Goal: Check status: Check status

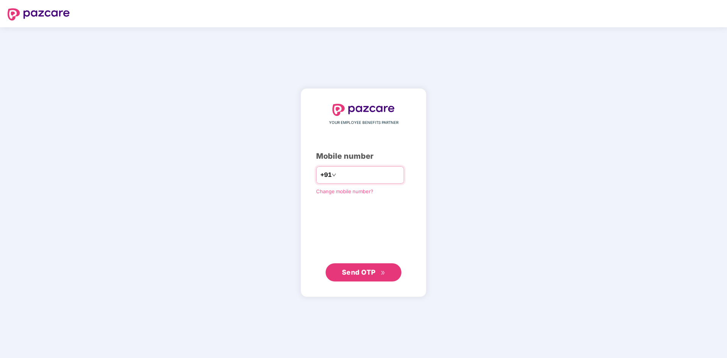
click at [355, 171] on input "number" at bounding box center [368, 175] width 62 height 12
click at [374, 175] on input "number" at bounding box center [368, 175] width 62 height 12
type input "**********"
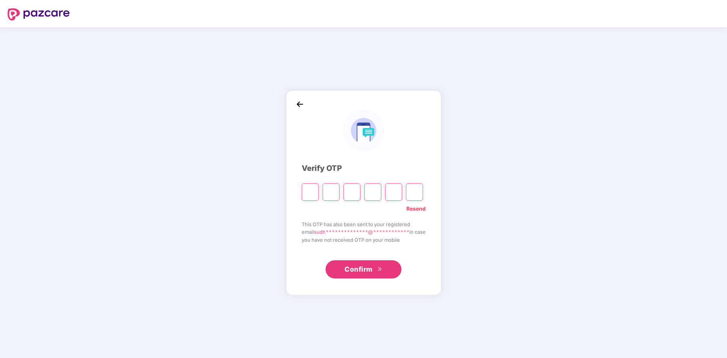
type input "*"
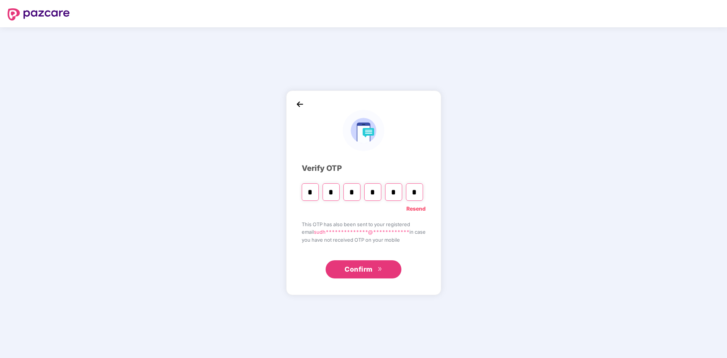
type input "*"
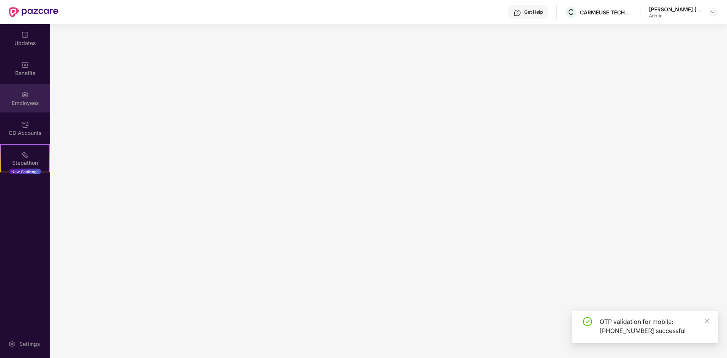
click at [36, 93] on div "Employees" at bounding box center [25, 98] width 50 height 28
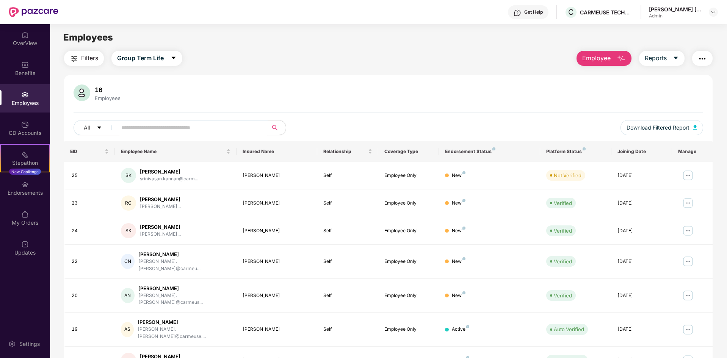
click at [139, 128] on input "text" at bounding box center [189, 127] width 136 height 11
click at [26, 127] on img at bounding box center [25, 125] width 8 height 8
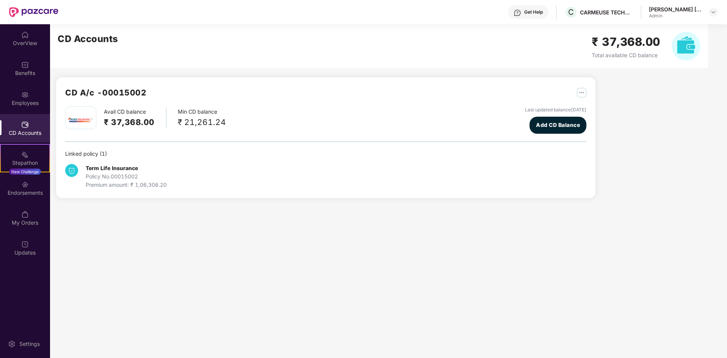
click at [126, 173] on div "Policy No. 00015002" at bounding box center [126, 176] width 81 height 8
click at [126, 172] on div "Policy No. 00015002" at bounding box center [126, 176] width 81 height 8
click at [122, 159] on div "Term Life Insurance Policy No. 00015002 Premium amount: ₹ 1,06,306.20" at bounding box center [325, 173] width 521 height 31
click at [96, 156] on div "Linked policy ( 1 )" at bounding box center [325, 154] width 521 height 8
click at [99, 153] on div "Linked policy ( 1 )" at bounding box center [325, 154] width 521 height 8
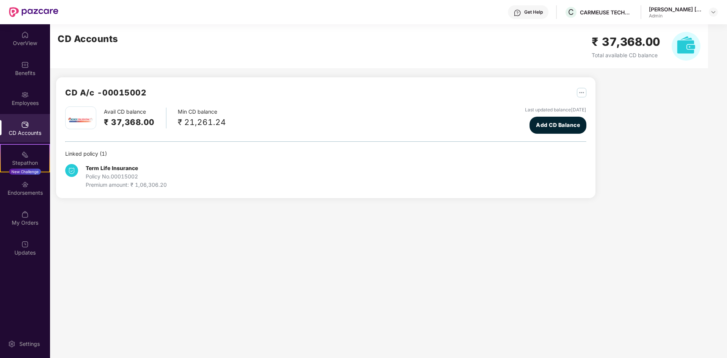
click at [580, 91] on img "button" at bounding box center [581, 92] width 9 height 9
click at [26, 68] on img at bounding box center [25, 65] width 8 height 8
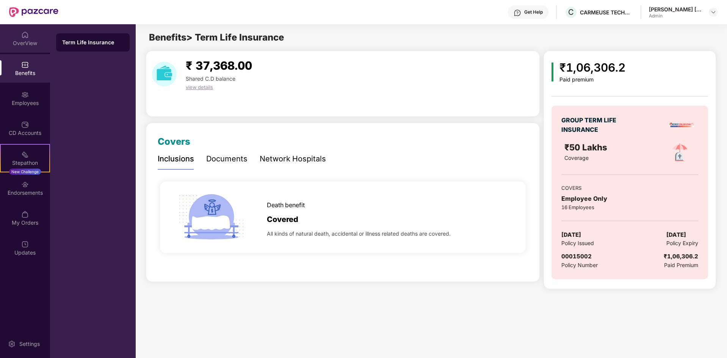
click at [30, 42] on div "OverView" at bounding box center [25, 43] width 50 height 8
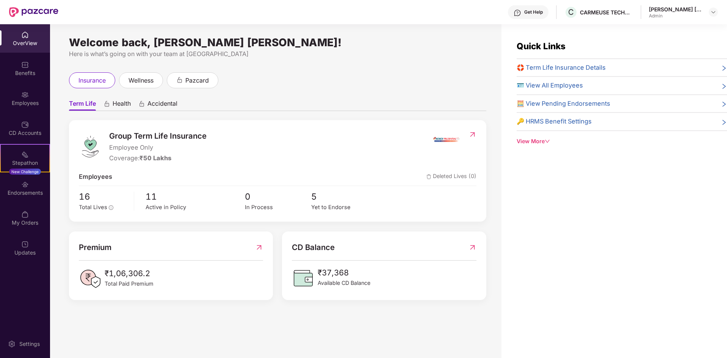
click at [413, 265] on div "CD Balance ₹37,368 Available CD Balance" at bounding box center [384, 265] width 184 height 48
drag, startPoint x: 379, startPoint y: 281, endPoint x: 345, endPoint y: 281, distance: 33.7
click at [378, 281] on div "₹37,368 Available CD Balance" at bounding box center [384, 278] width 184 height 23
click at [345, 281] on span "Available CD Balance" at bounding box center [343, 283] width 53 height 8
click at [472, 246] on img at bounding box center [472, 247] width 8 height 12
